Goal: Download file/media

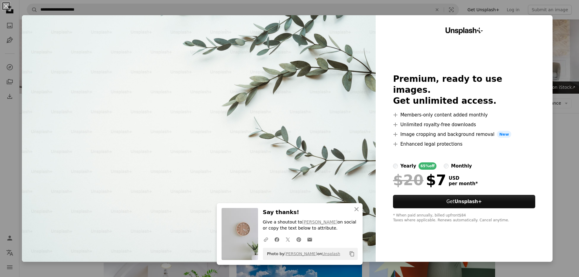
scroll to position [61, 0]
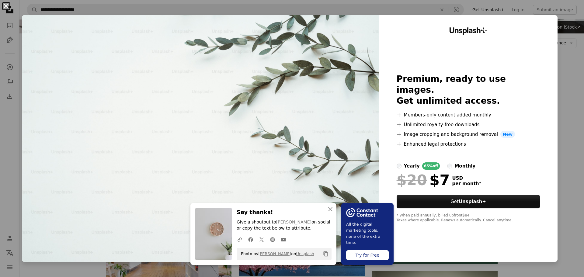
click at [8, 8] on button "An X shape" at bounding box center [5, 5] width 7 height 7
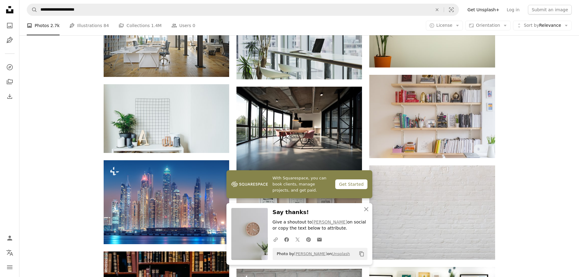
scroll to position [365, 0]
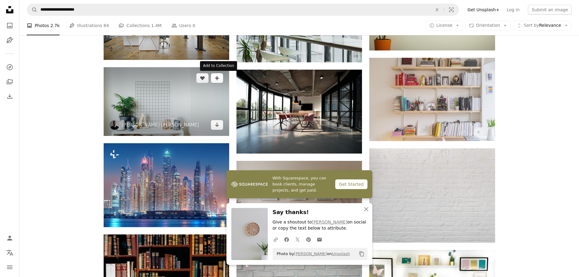
click at [213, 80] on button "A plus sign" at bounding box center [217, 78] width 12 height 10
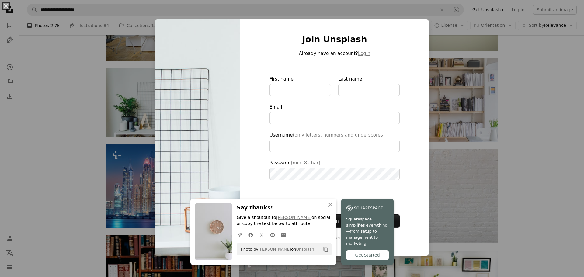
click at [93, 98] on div "An X shape An X shape Close Say thanks! Give a shoutout to [PERSON_NAME] on soc…" at bounding box center [292, 138] width 584 height 277
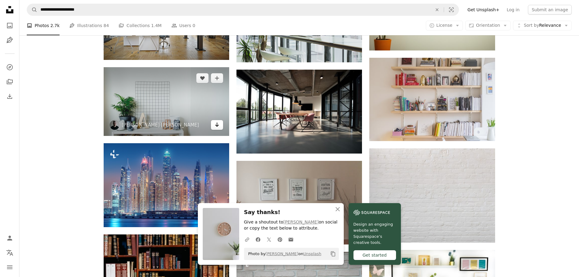
click at [219, 126] on icon "Arrow pointing down" at bounding box center [217, 124] width 5 height 7
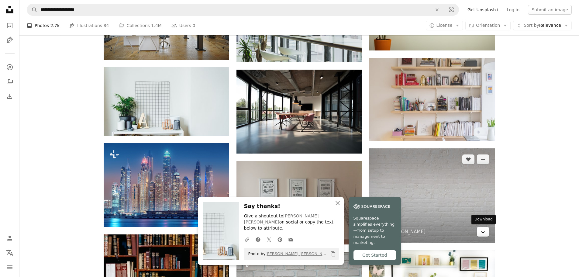
click at [483, 231] on icon "Download" at bounding box center [483, 231] width 4 height 4
